Goal: Find contact information: Find contact information

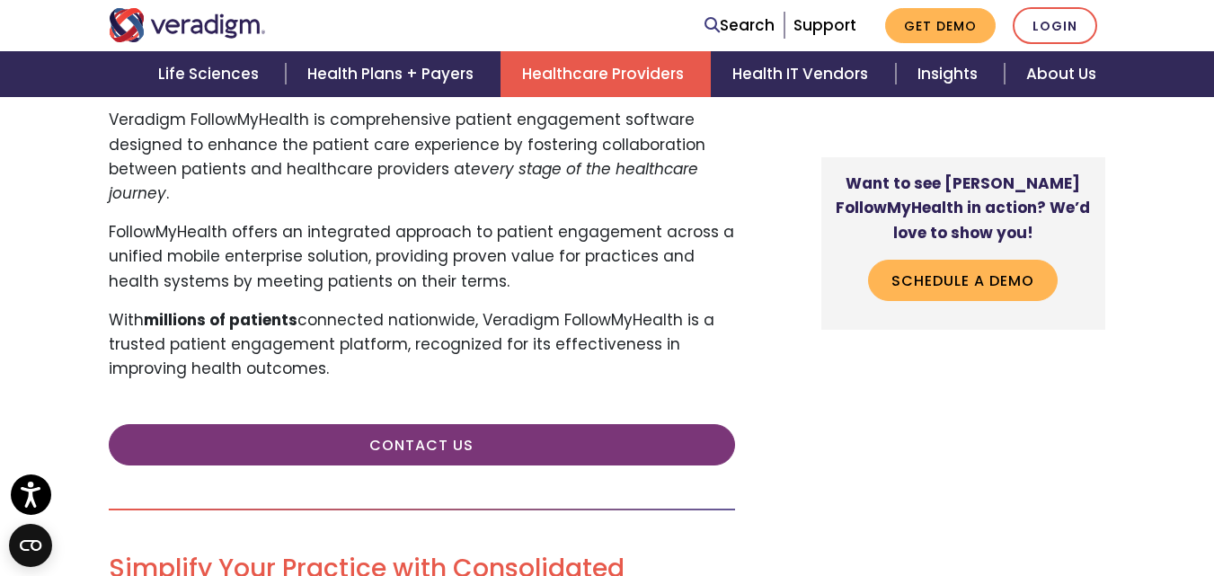
scroll to position [860, 0]
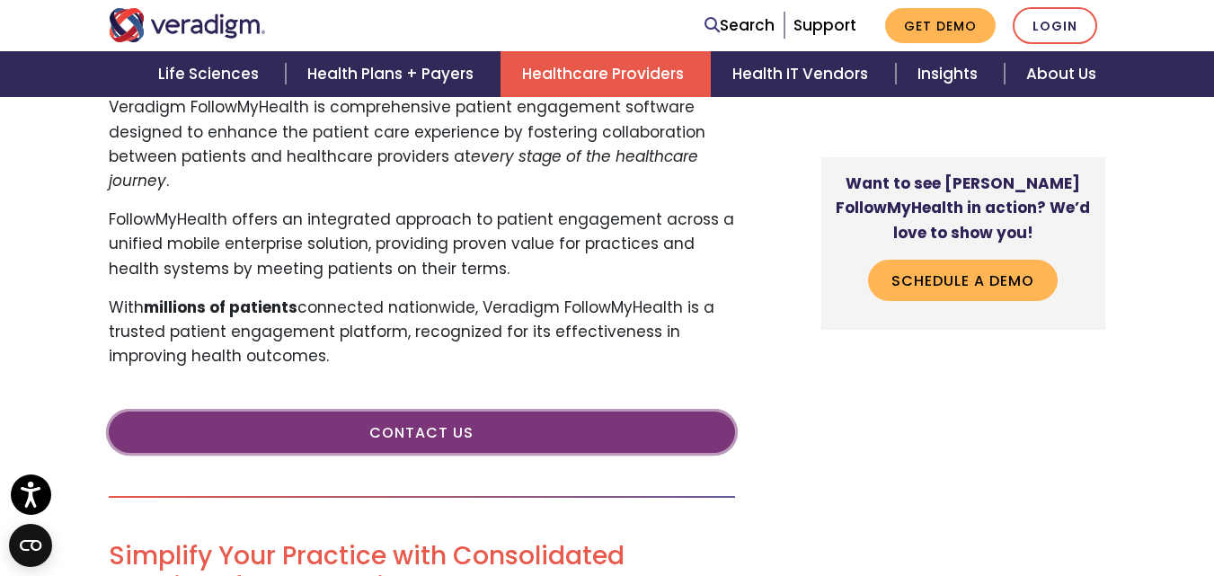
click at [393, 418] on link "Contact Us" at bounding box center [422, 432] width 626 height 41
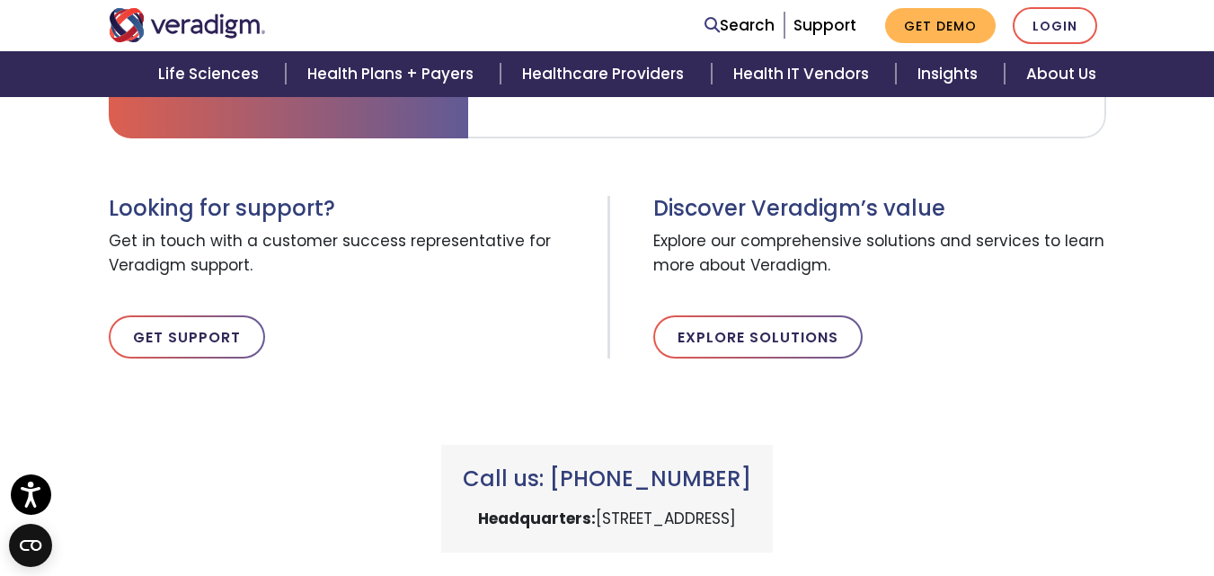
scroll to position [909, 0]
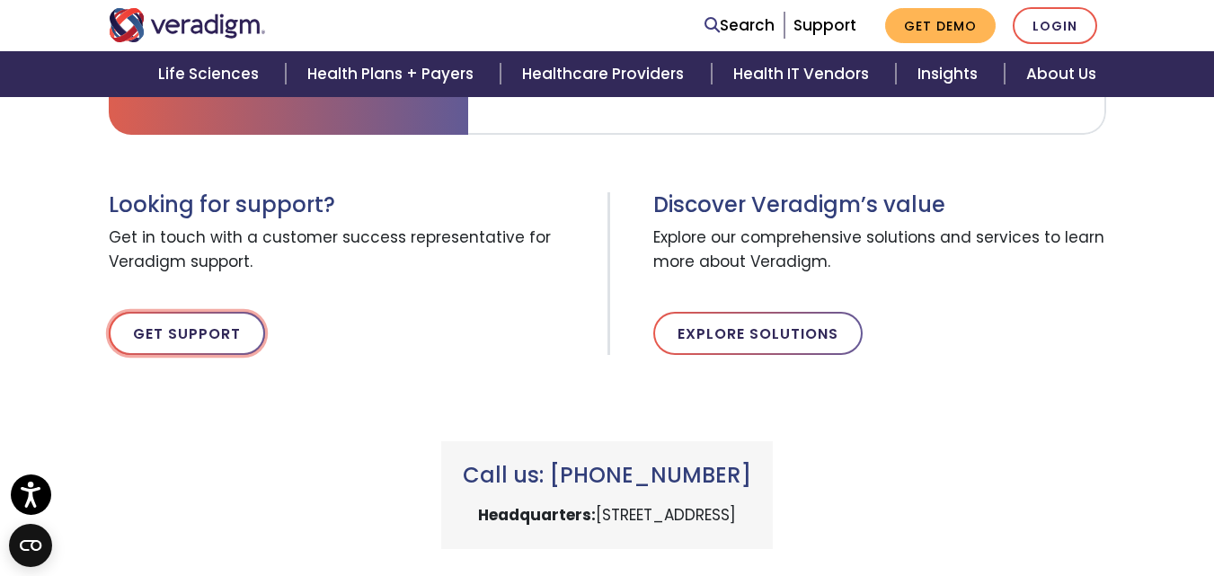
click at [156, 326] on link "Get Support" at bounding box center [187, 333] width 156 height 43
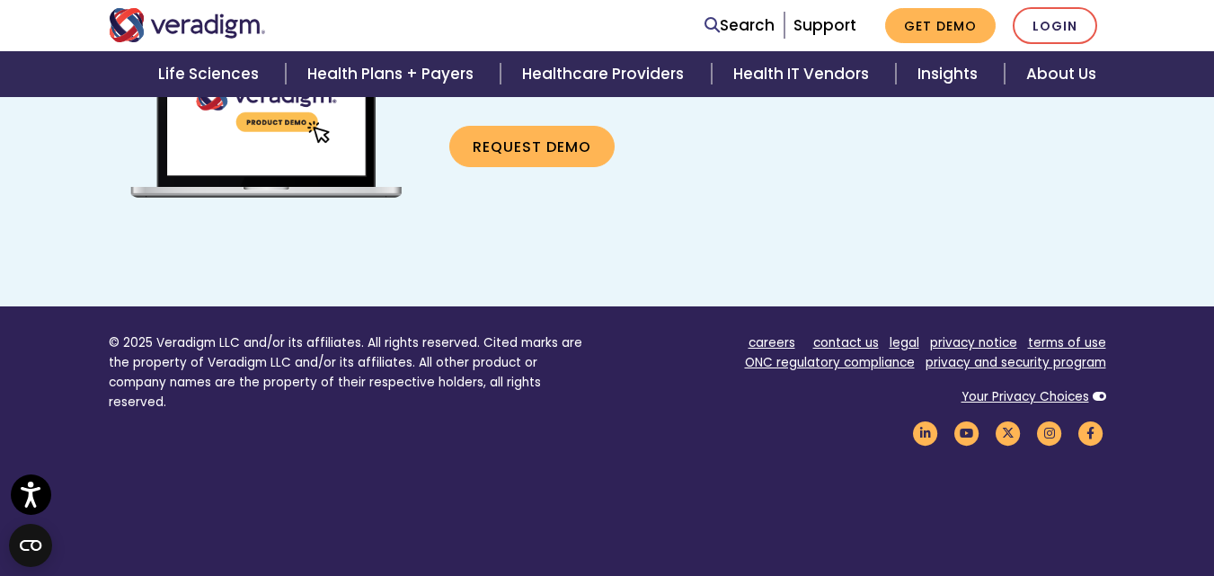
scroll to position [1252, 0]
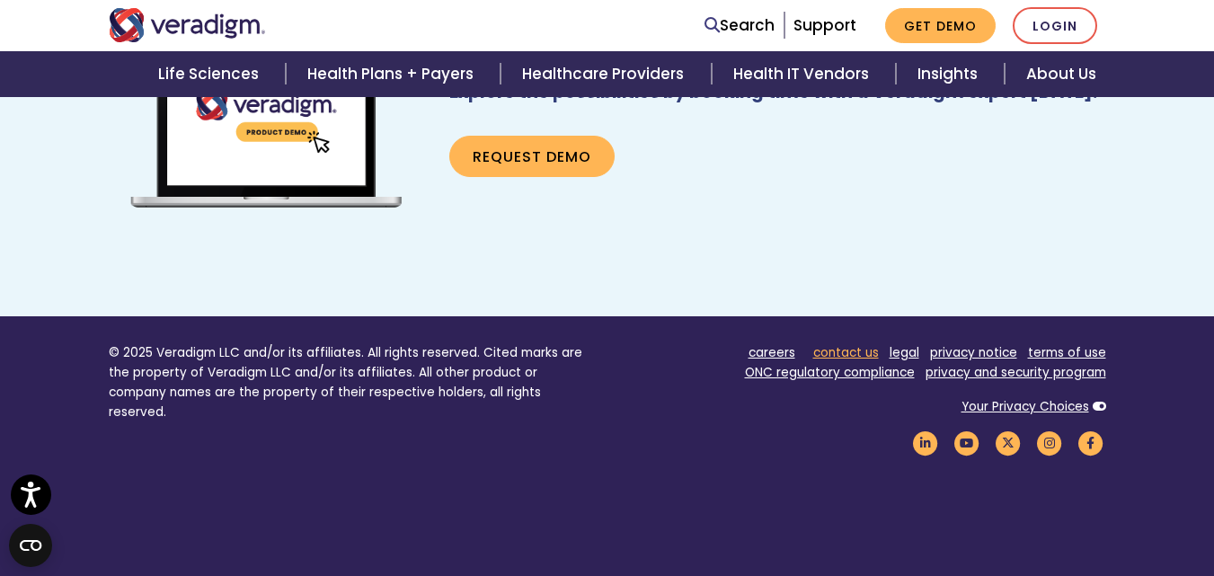
click at [835, 351] on link "contact us" at bounding box center [846, 352] width 66 height 17
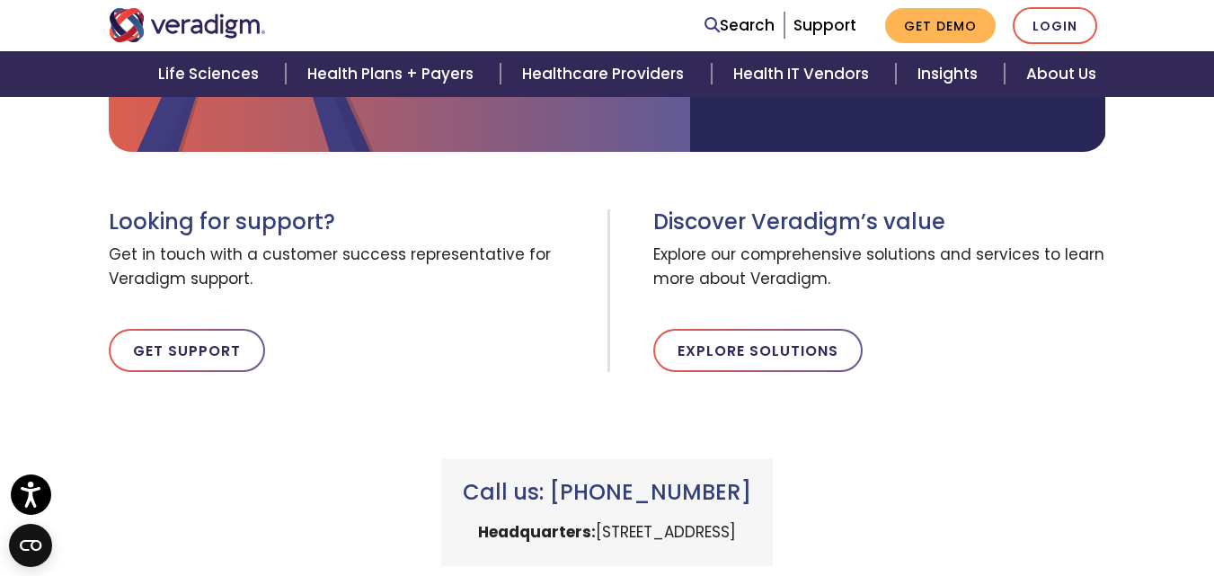
scroll to position [539, 0]
